Goal: Transaction & Acquisition: Purchase product/service

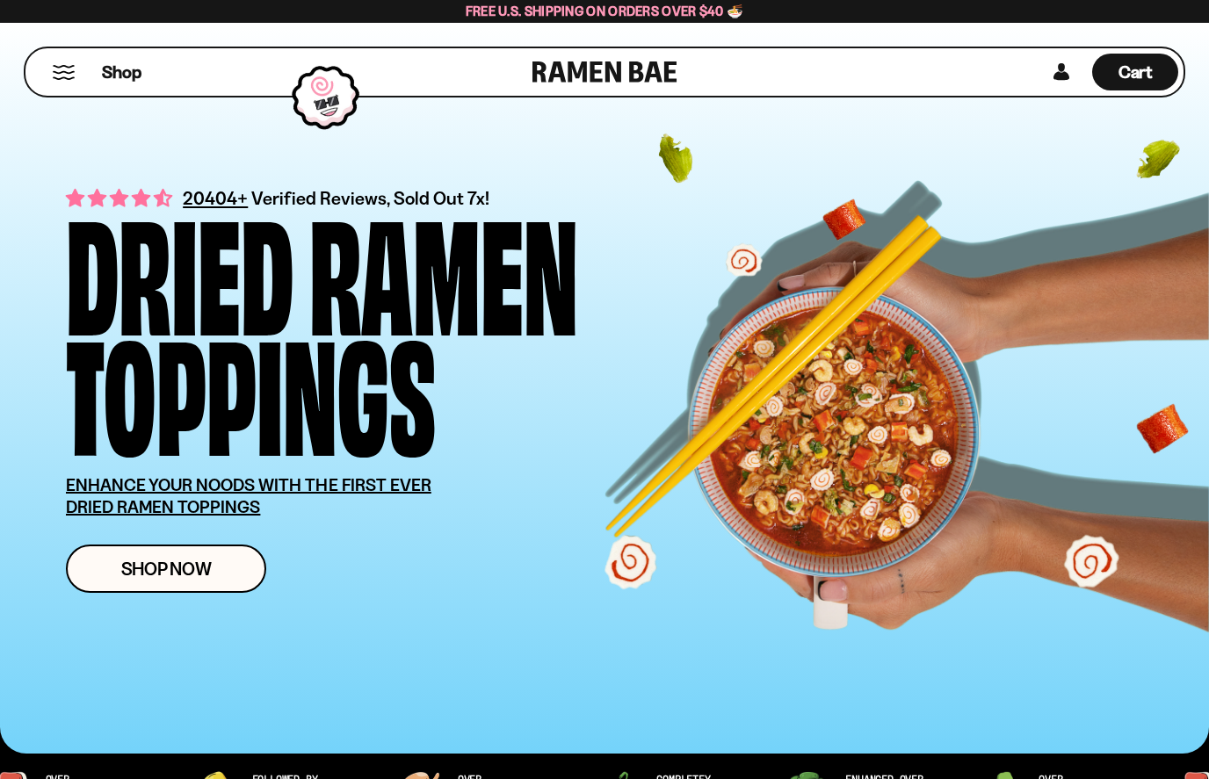
click at [128, 577] on span "Shop Now" at bounding box center [166, 569] width 91 height 18
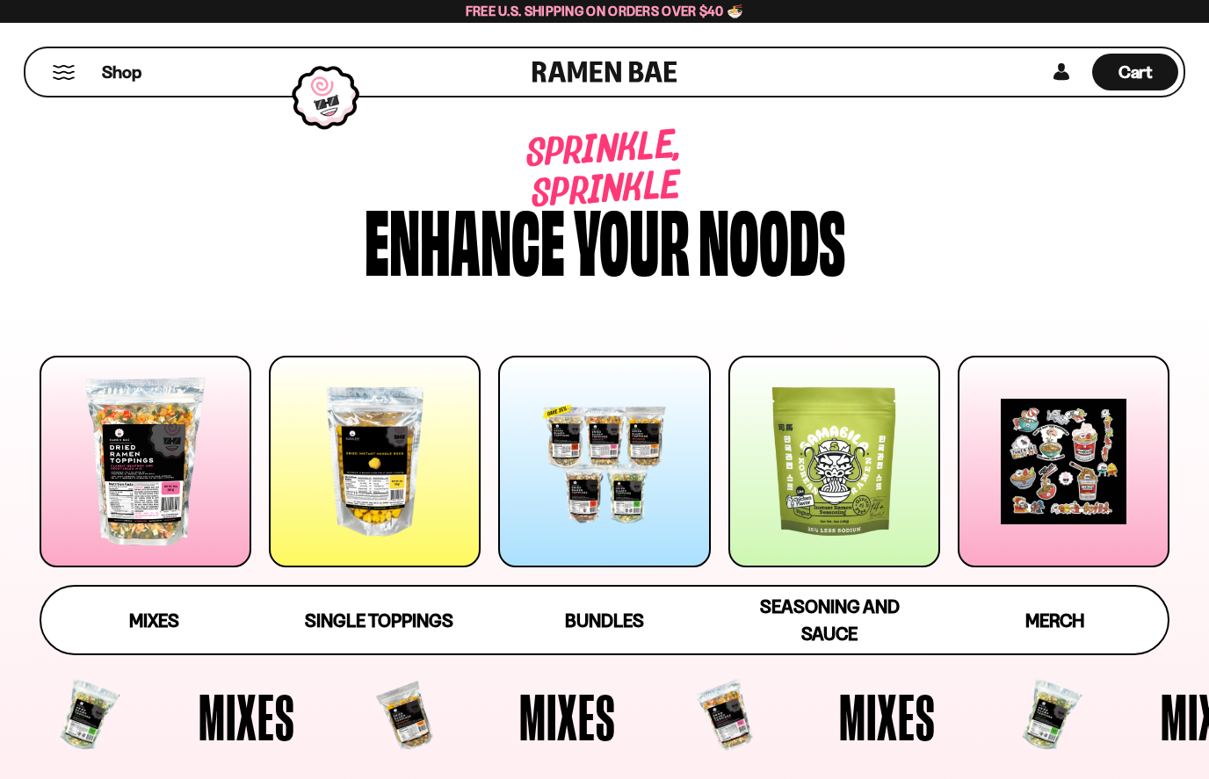
click at [147, 623] on span "Mixes" at bounding box center [154, 621] width 50 height 22
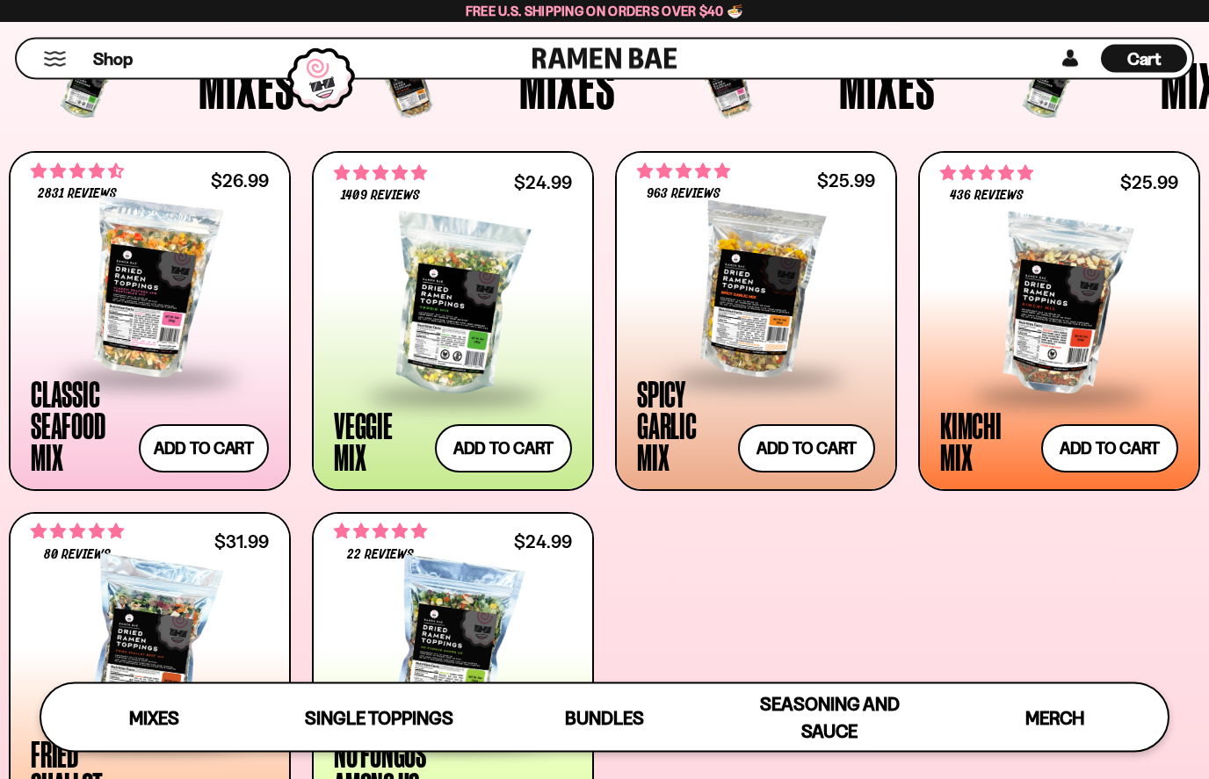
scroll to position [563, 0]
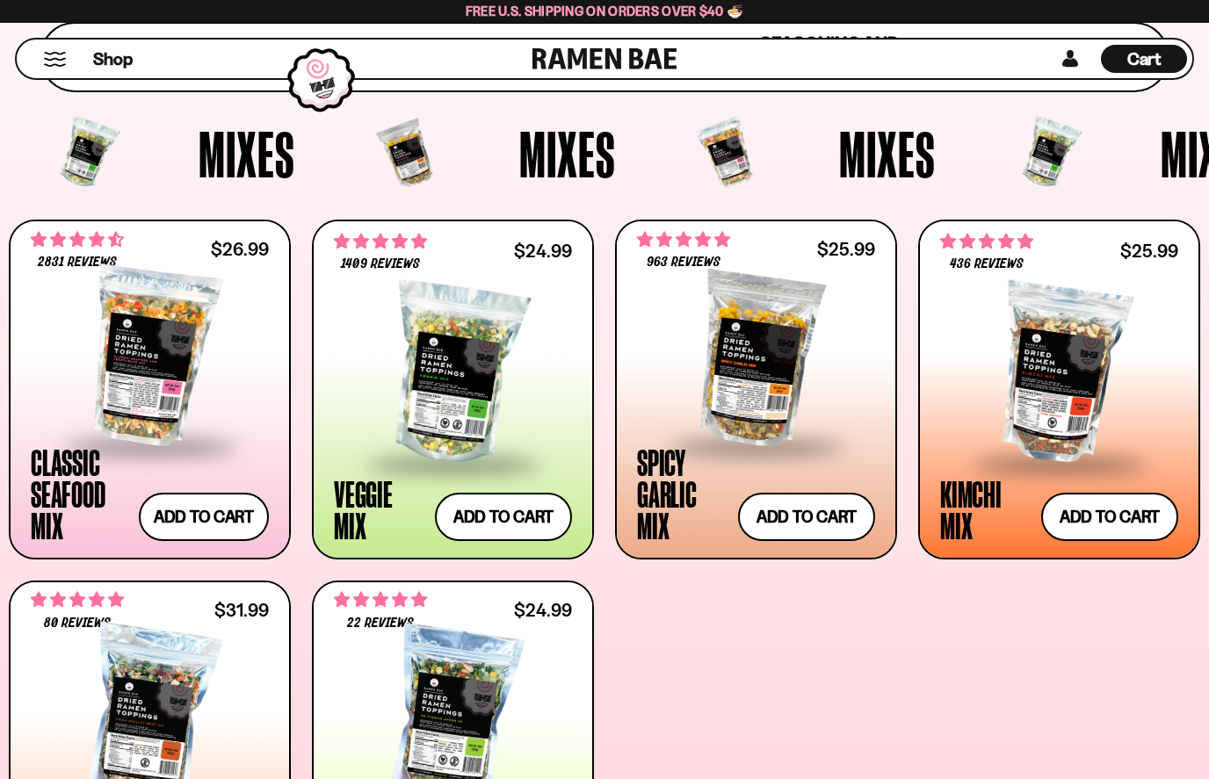
click at [56, 503] on div "Classic Seafood Mix" at bounding box center [80, 493] width 99 height 95
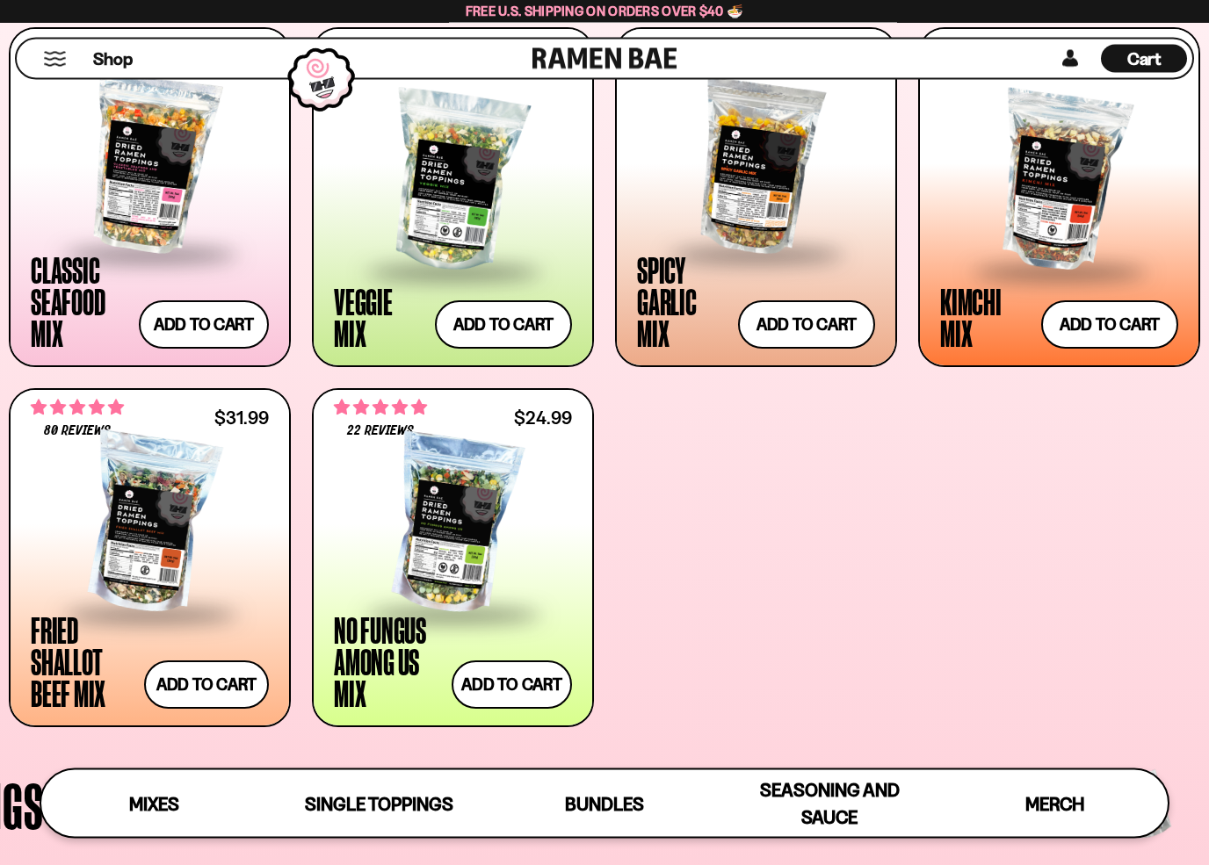
scroll to position [736, 0]
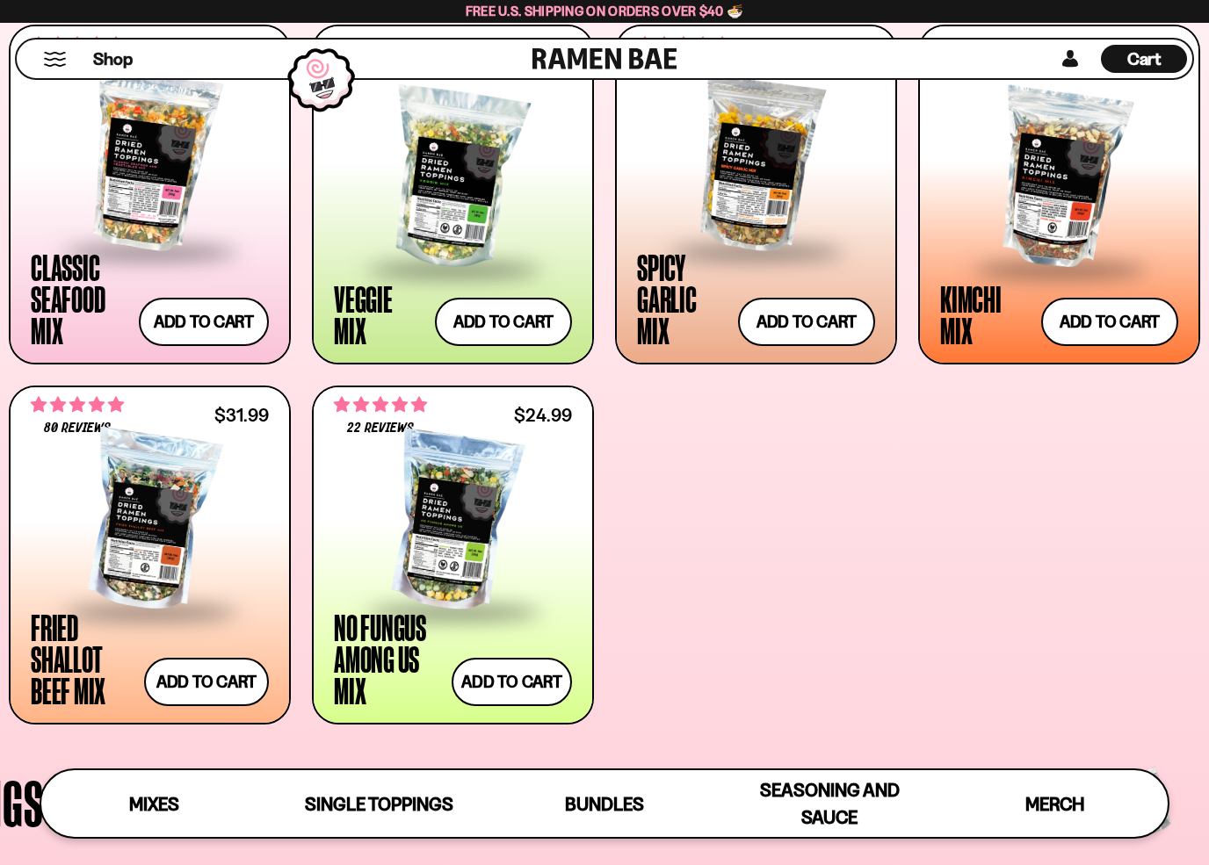
click at [71, 656] on div "Fried Shallot Beef Mix" at bounding box center [83, 659] width 105 height 95
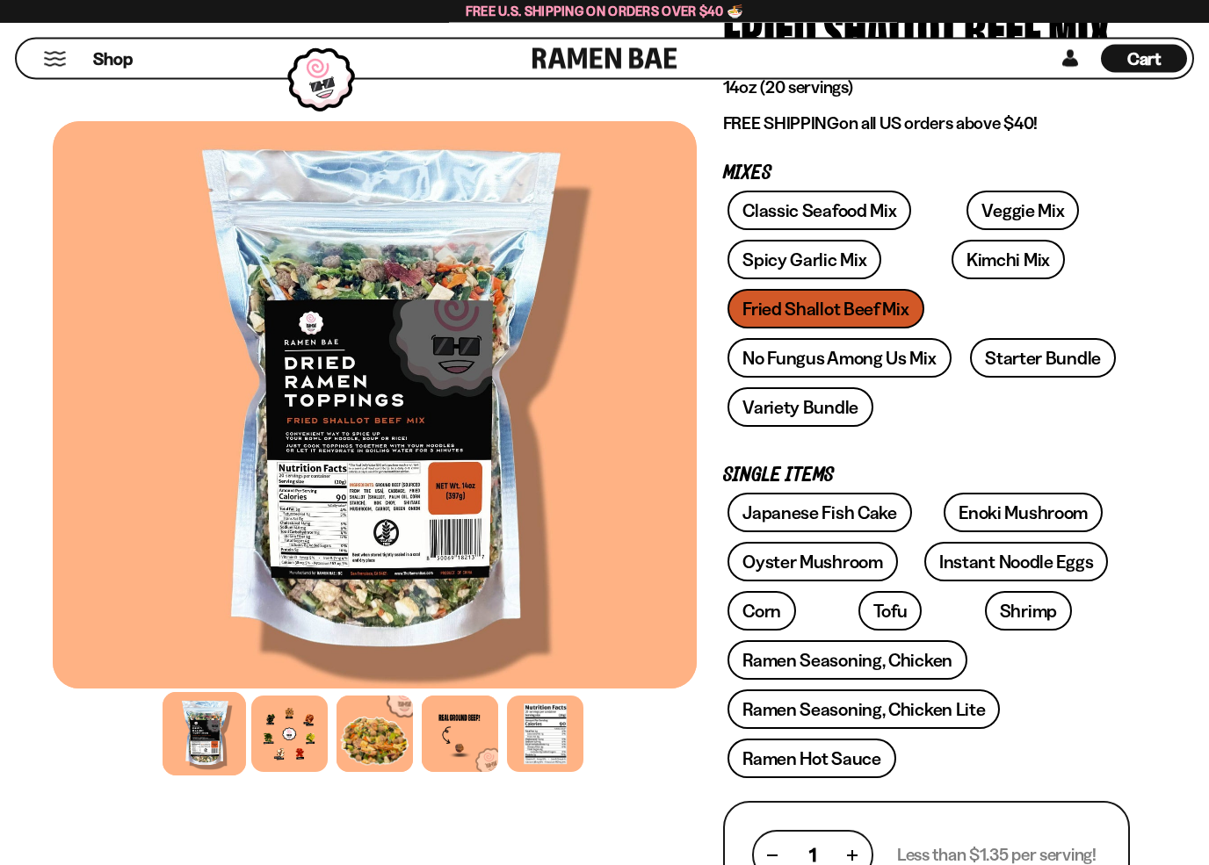
click at [266, 742] on div at bounding box center [289, 734] width 76 height 76
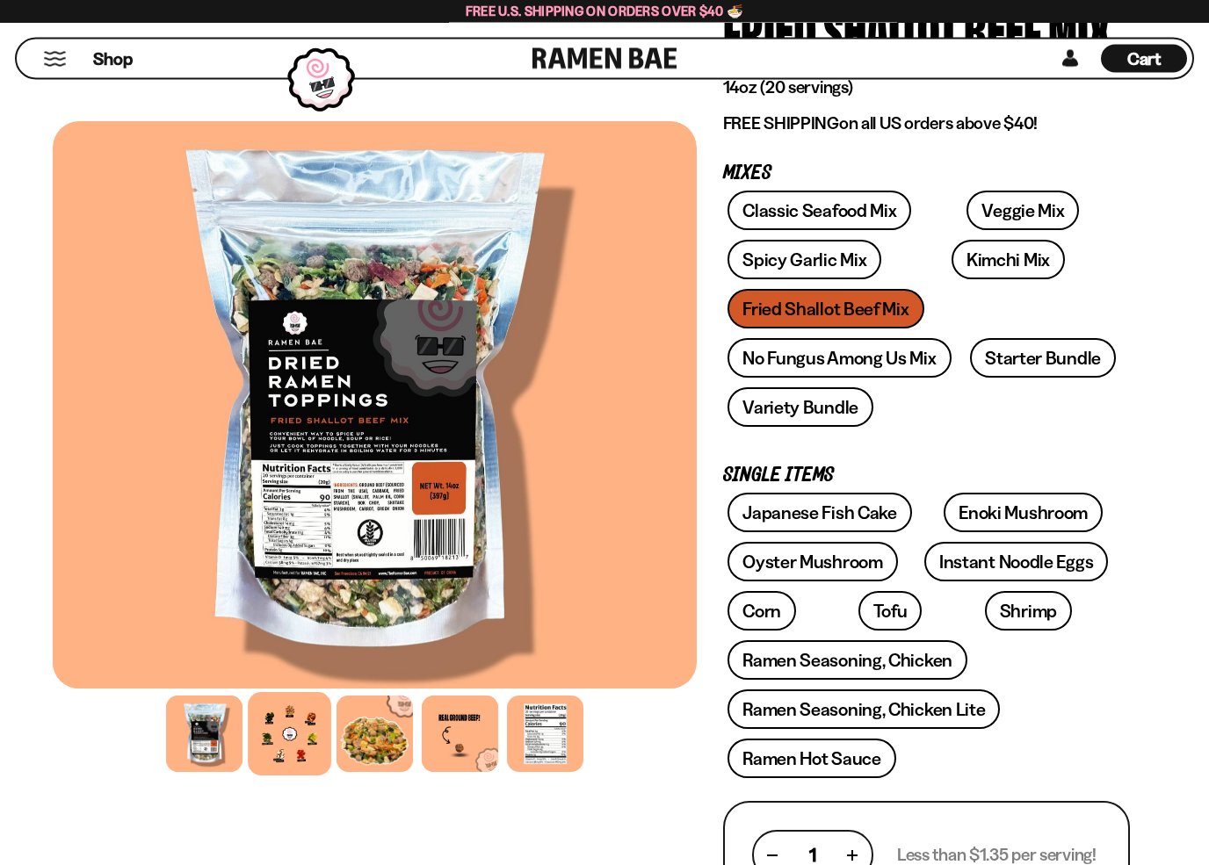
scroll to position [215, 0]
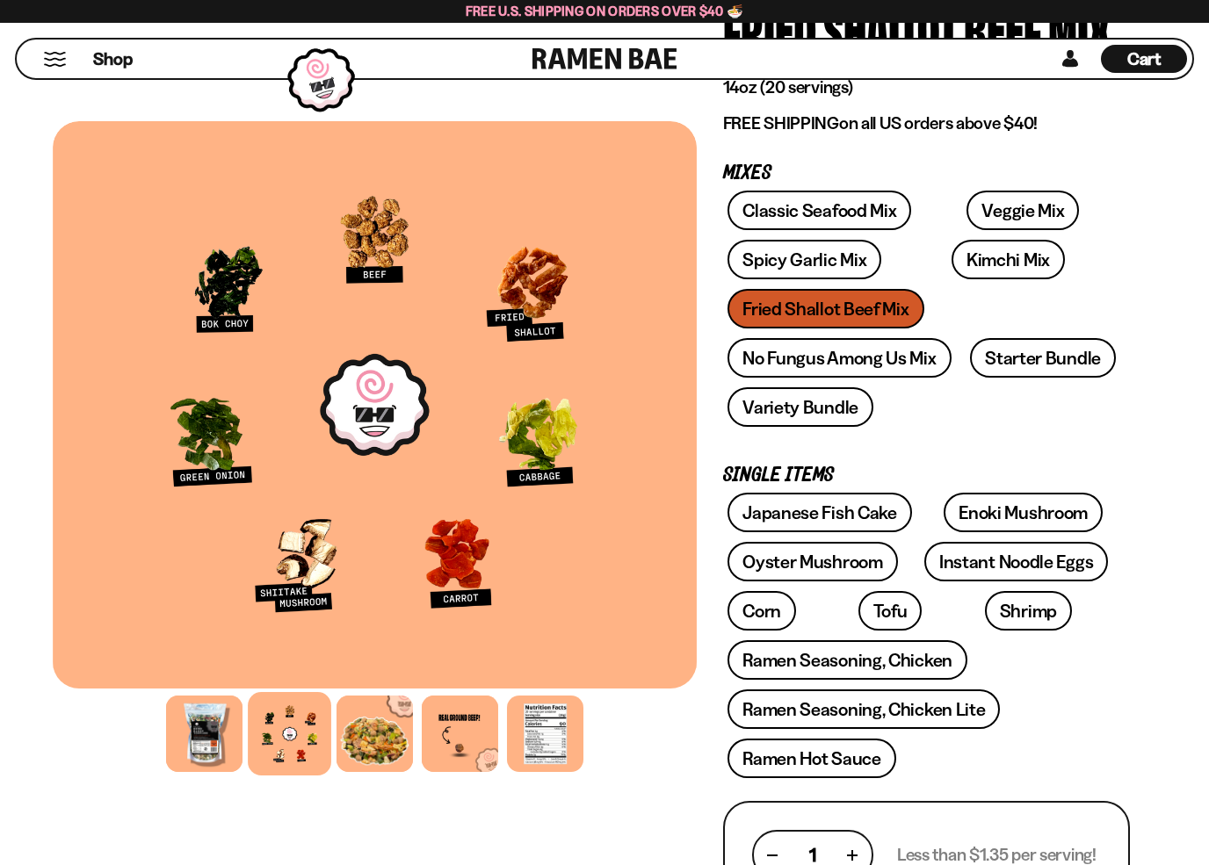
click at [130, 664] on div at bounding box center [375, 405] width 644 height 568
click at [779, 357] on link "No Fungus Among Us Mix" at bounding box center [839, 358] width 223 height 40
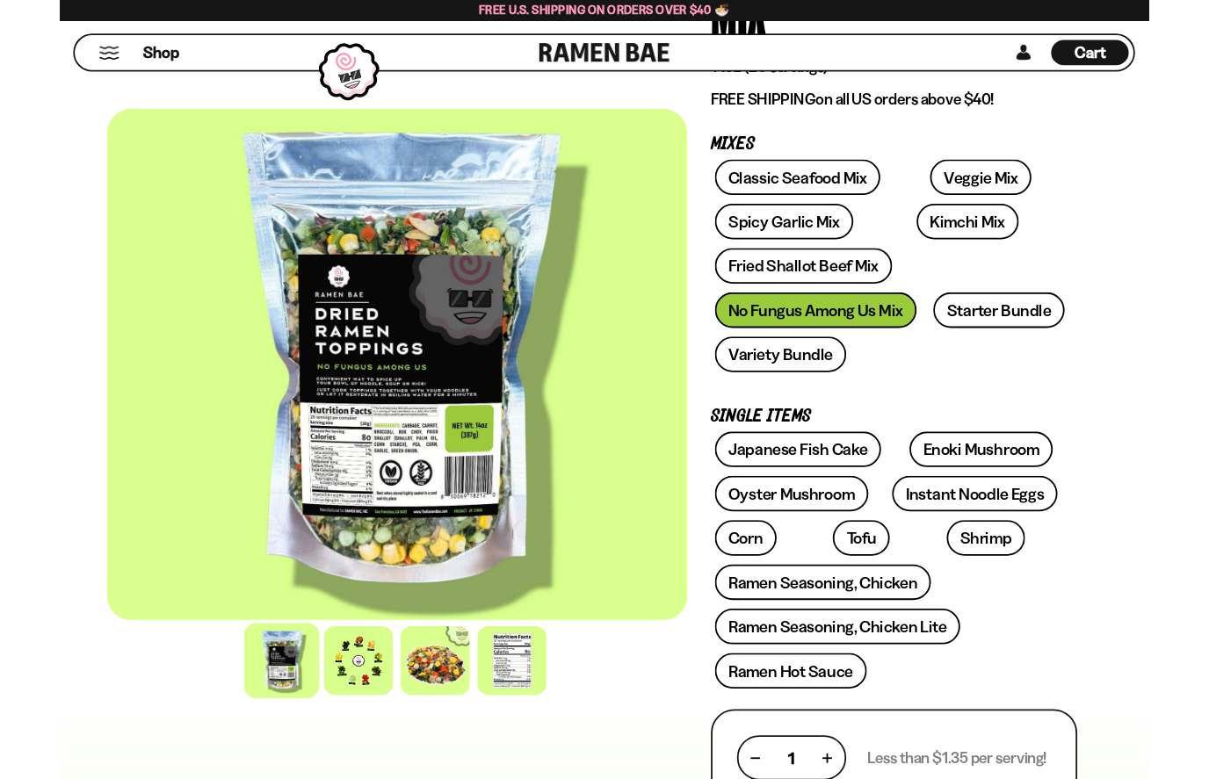
scroll to position [312, 0]
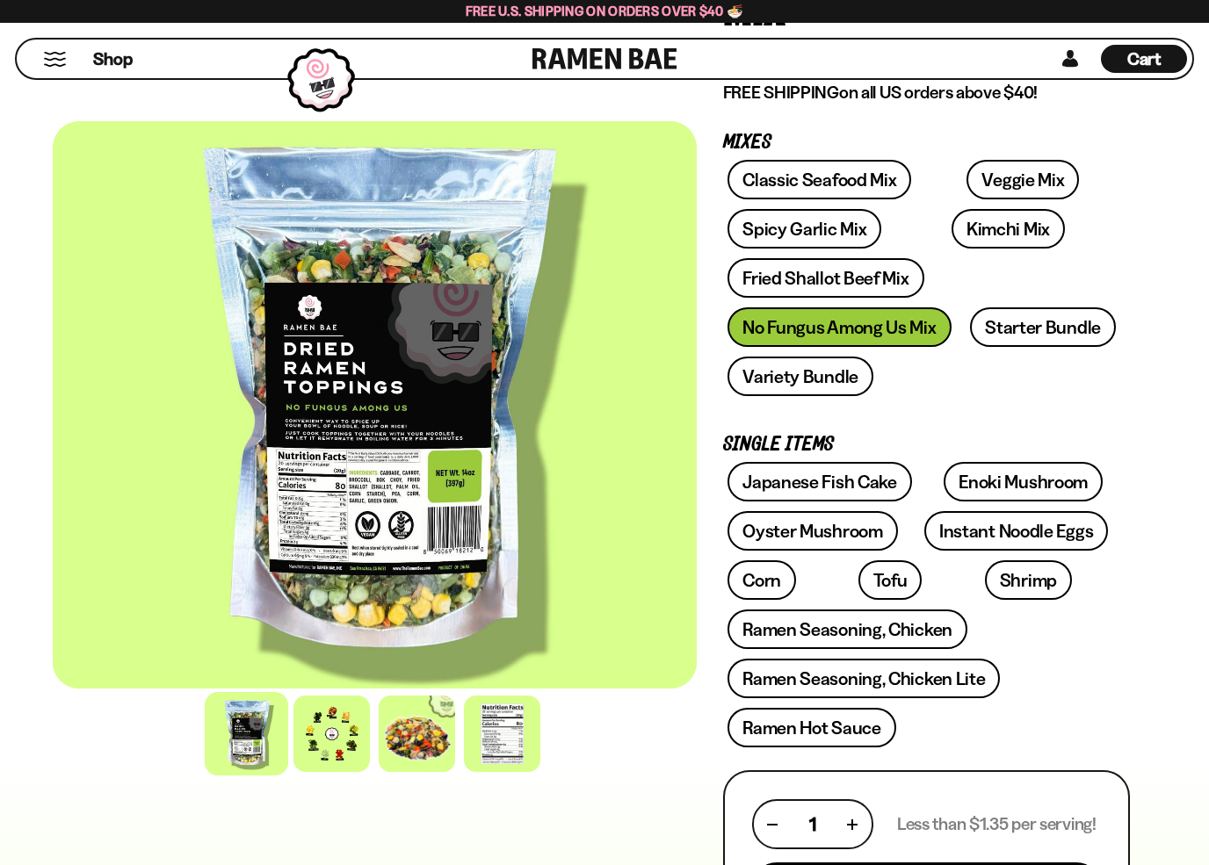
click at [313, 733] on div at bounding box center [331, 734] width 76 height 76
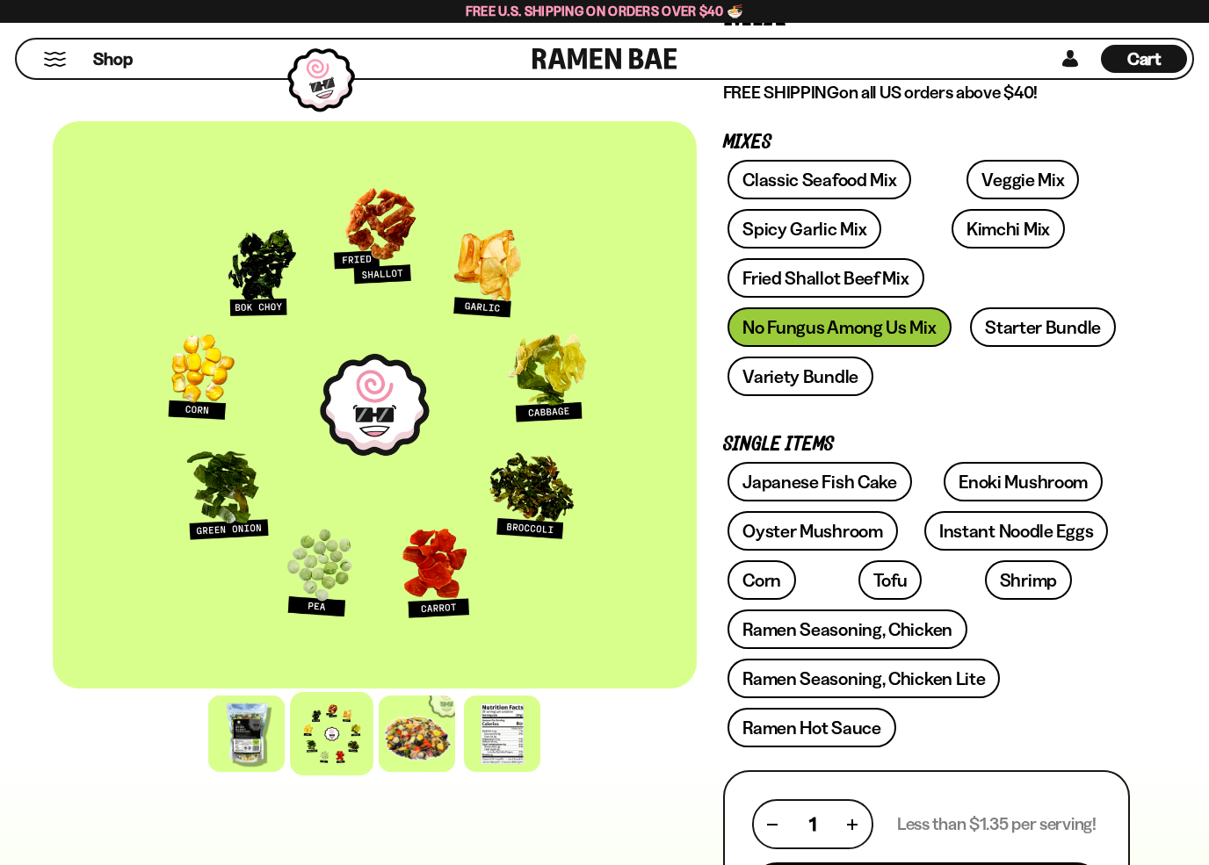
click at [971, 172] on link "Veggie Mix" at bounding box center [1023, 180] width 112 height 40
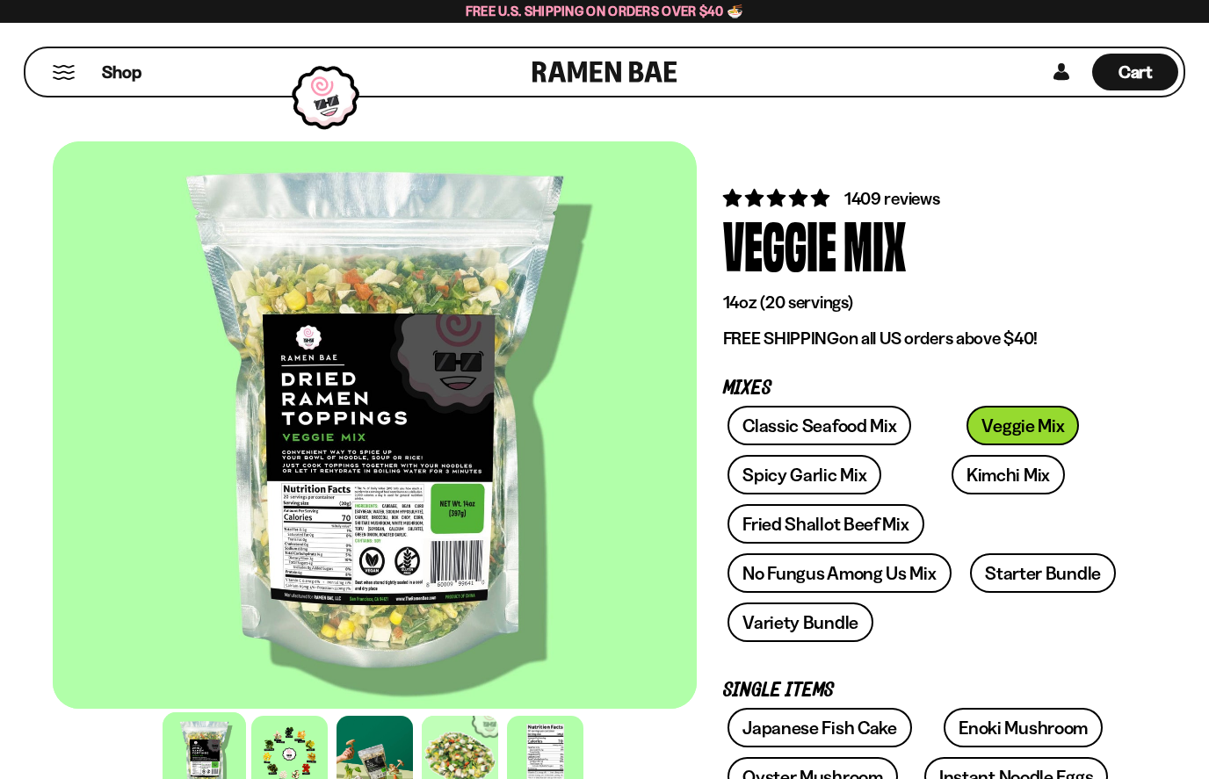
click at [279, 764] on div at bounding box center [289, 754] width 76 height 76
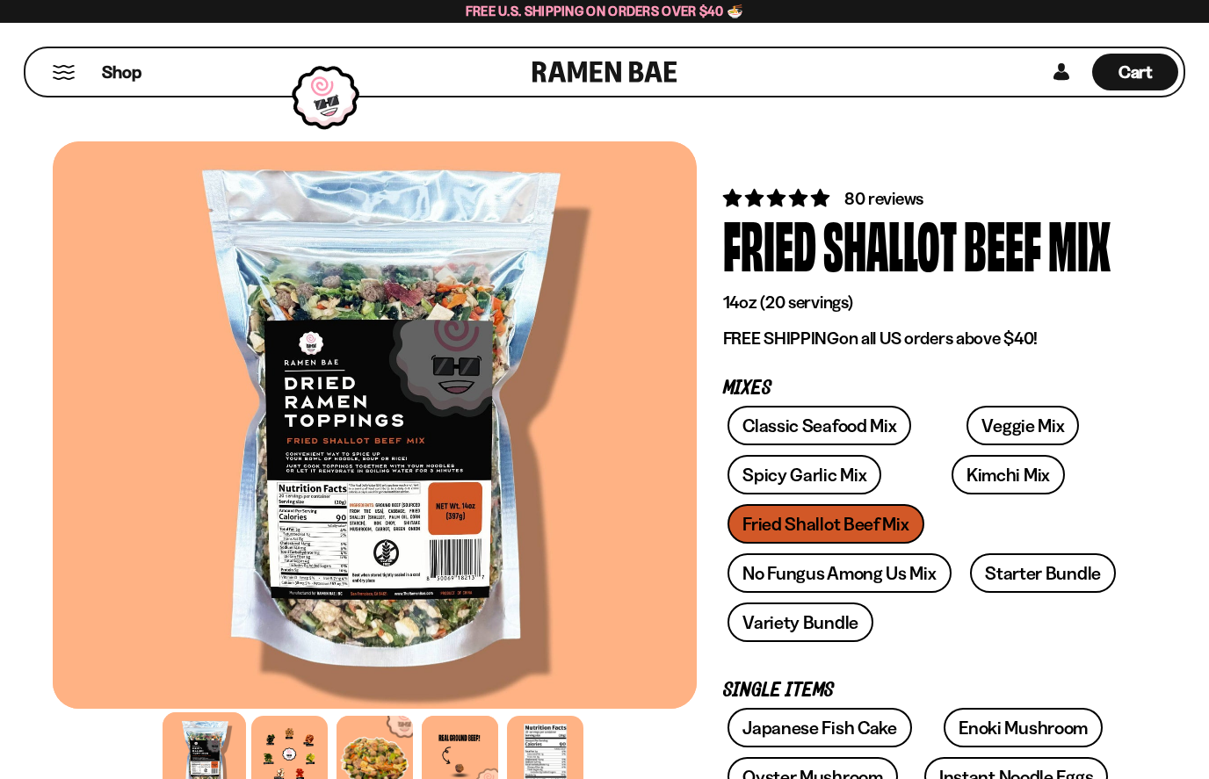
click at [308, 749] on div at bounding box center [289, 754] width 76 height 76
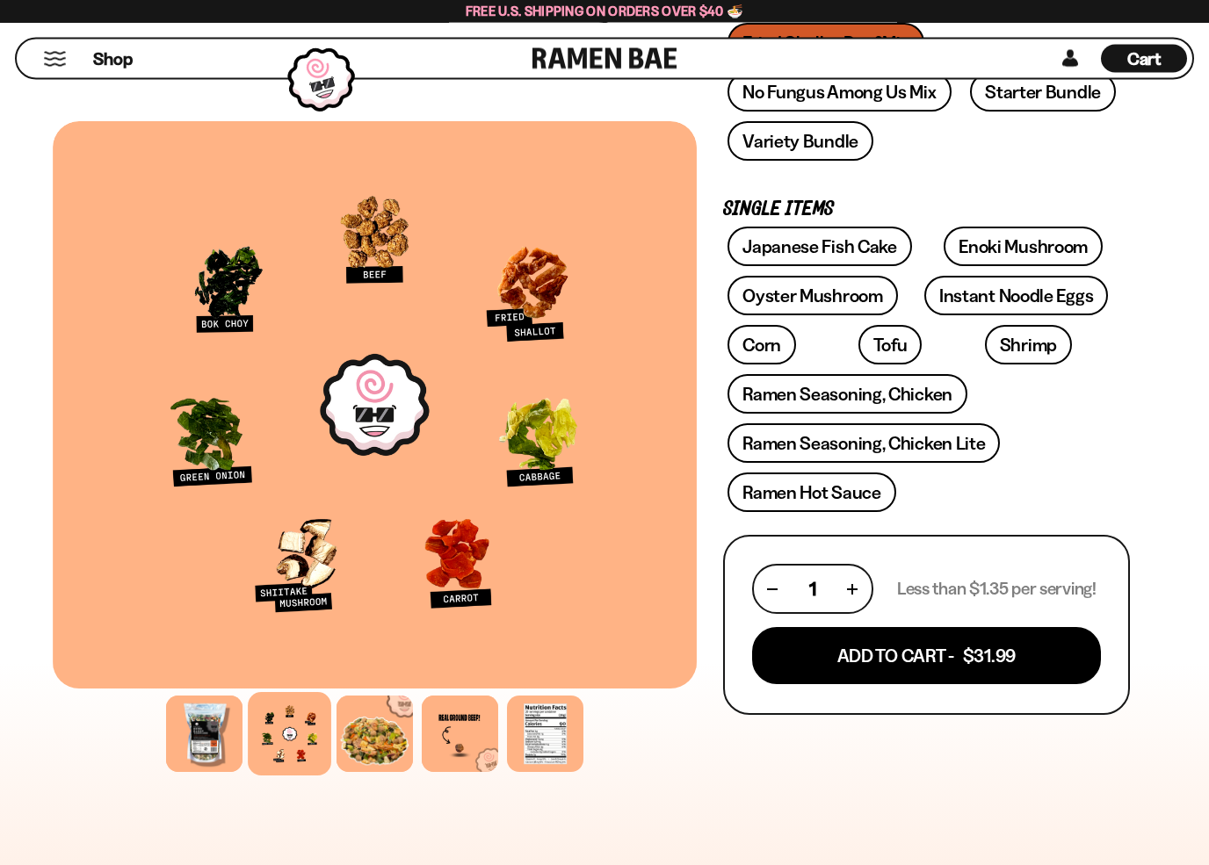
scroll to position [482, 0]
click at [954, 655] on button "Add To Cart - $31.99" at bounding box center [926, 655] width 349 height 57
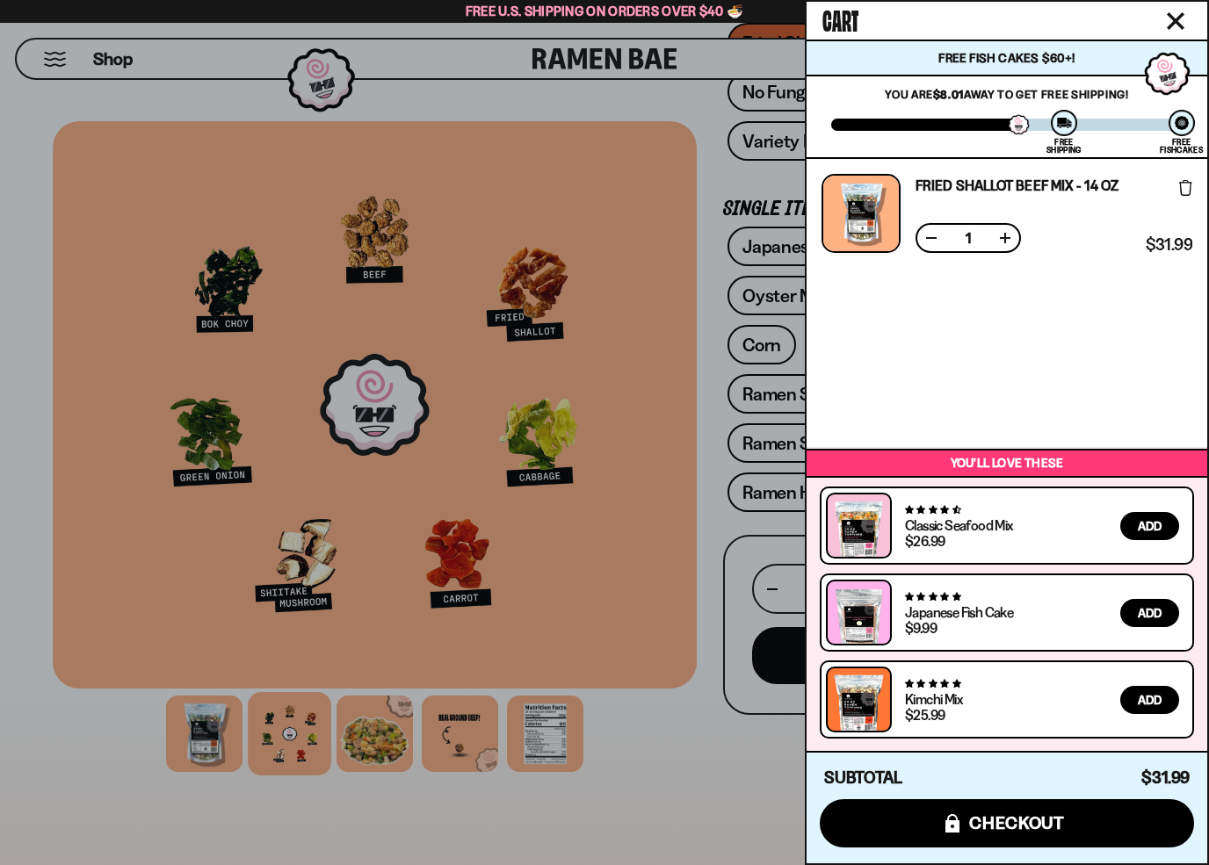
click at [742, 779] on div at bounding box center [604, 432] width 1209 height 865
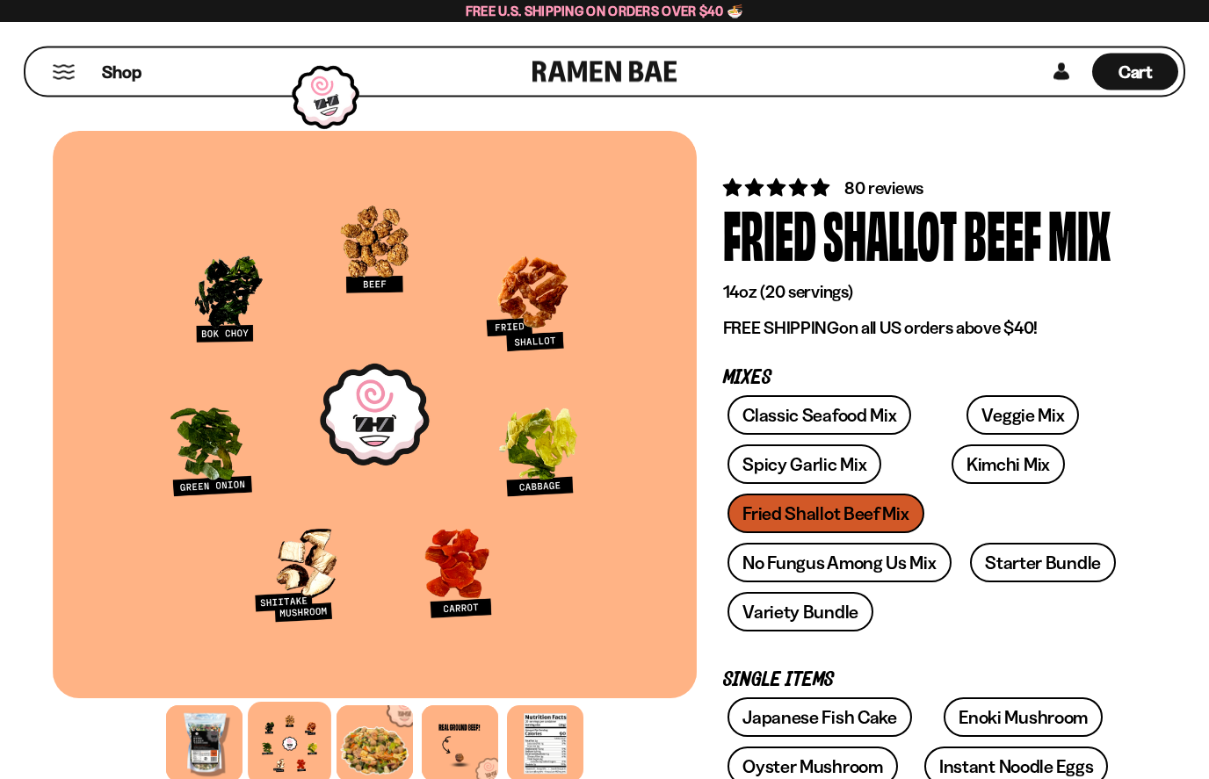
scroll to position [0, 0]
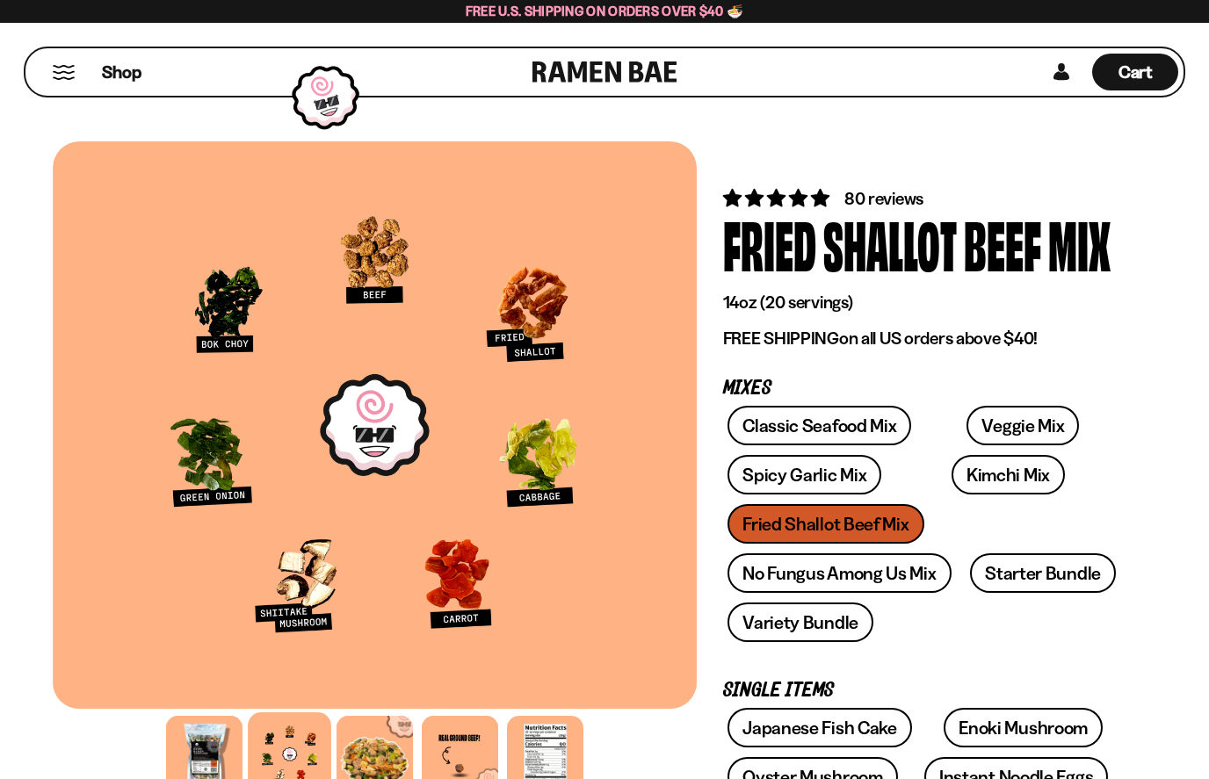
click at [837, 430] on link "Classic Seafood Mix" at bounding box center [820, 426] width 184 height 40
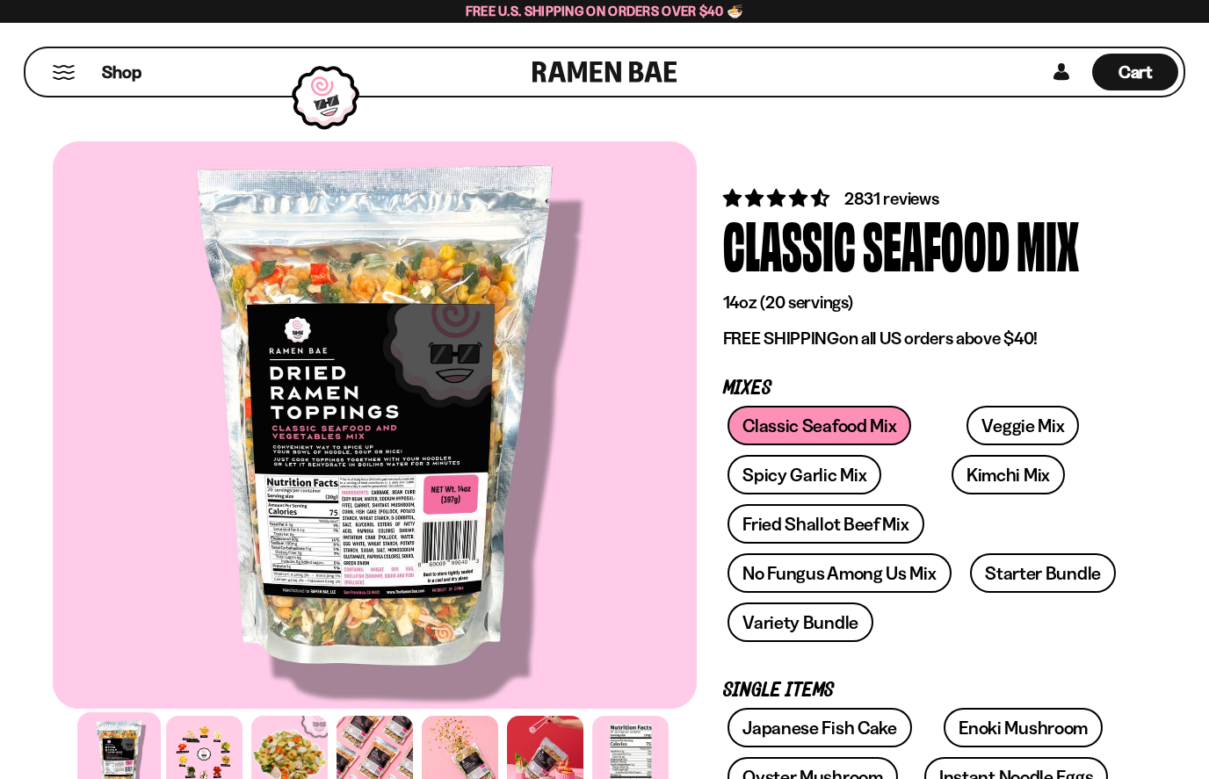
click at [221, 750] on div at bounding box center [204, 754] width 76 height 76
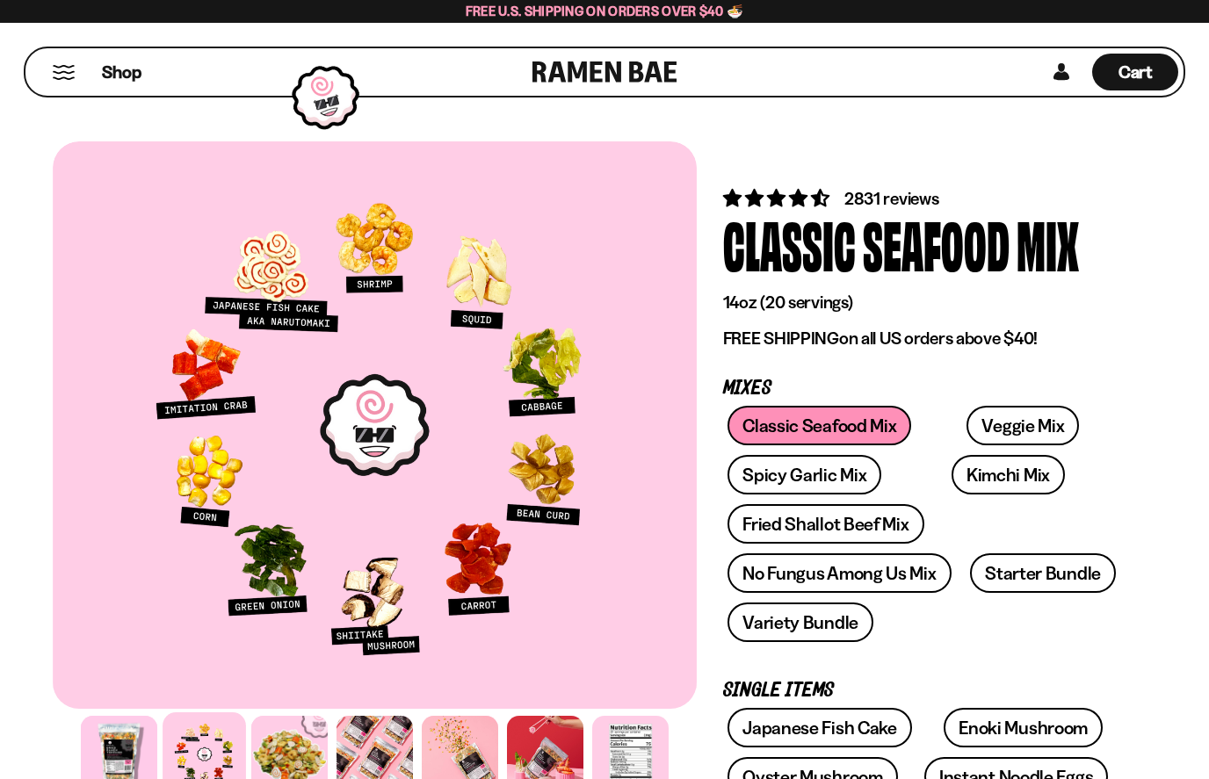
click at [1130, 58] on div "Cart D0381C2F-513E-4F90-8A41-6F0A75DCBAAA" at bounding box center [1135, 72] width 86 height 37
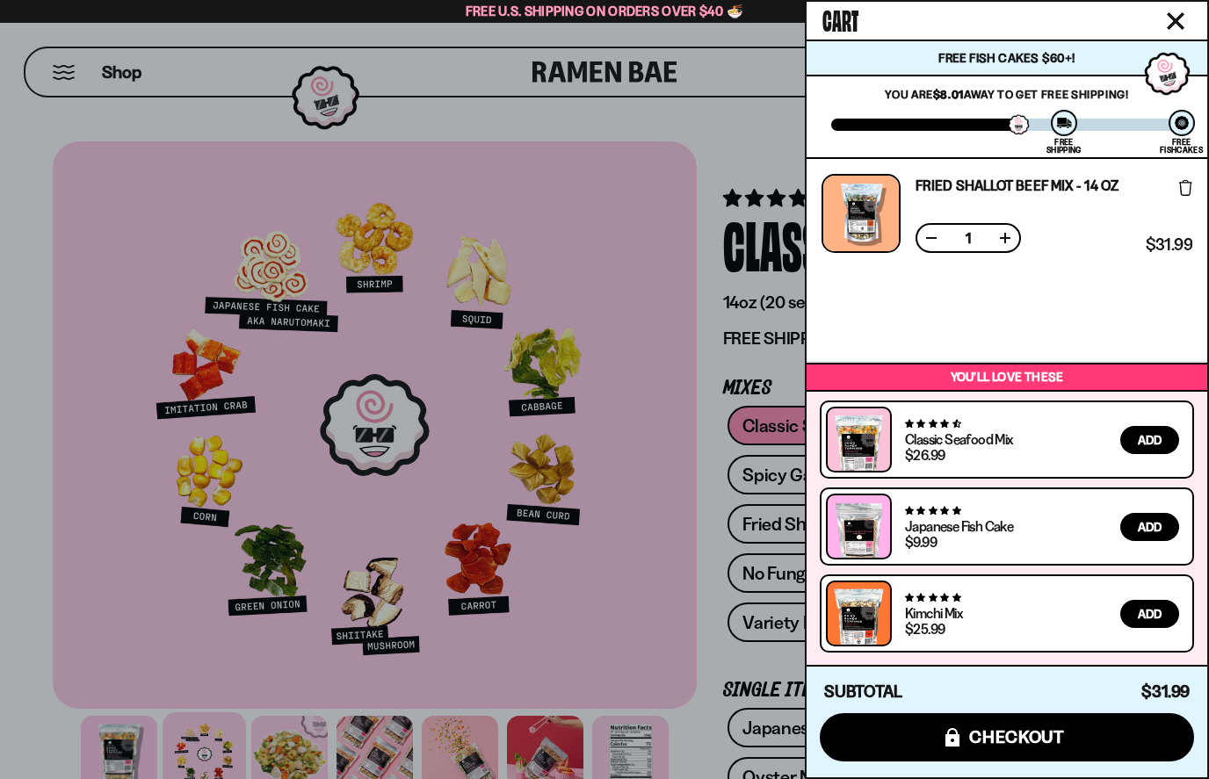
click at [1038, 735] on span "checkout" at bounding box center [1017, 737] width 96 height 19
